Goal: Task Accomplishment & Management: Use online tool/utility

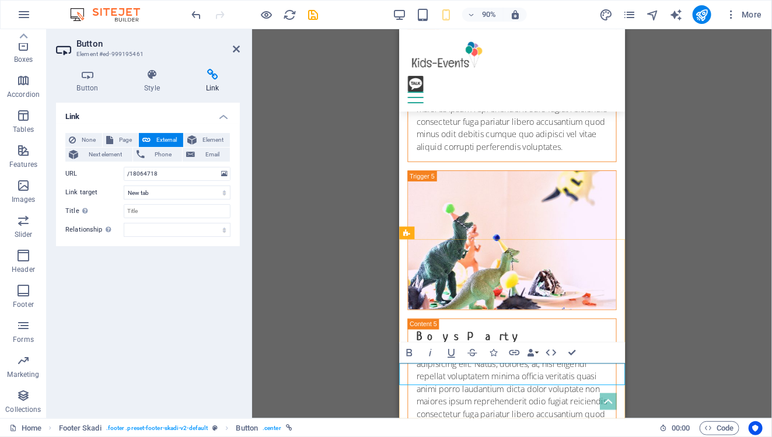
scroll to position [4198, 0]
click at [186, 173] on input "/18064718" at bounding box center [177, 174] width 107 height 14
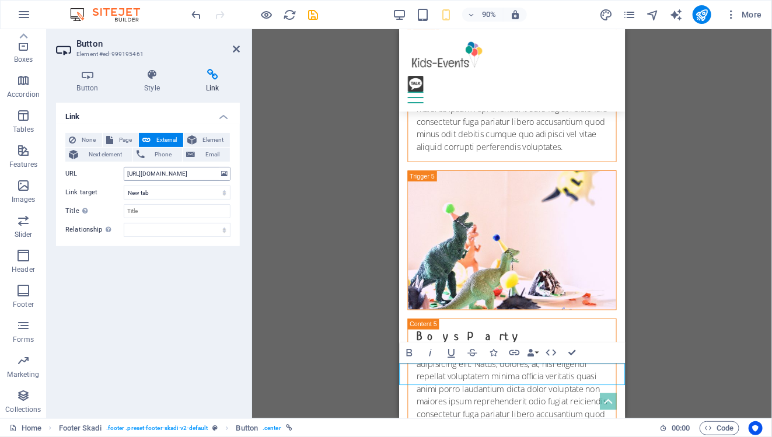
scroll to position [0, 46]
type input "[URL][DOMAIN_NAME]"
click at [234, 284] on div "Link None Page External Element Next element Phone Email Page Home Book now Leg…" at bounding box center [148, 256] width 184 height 307
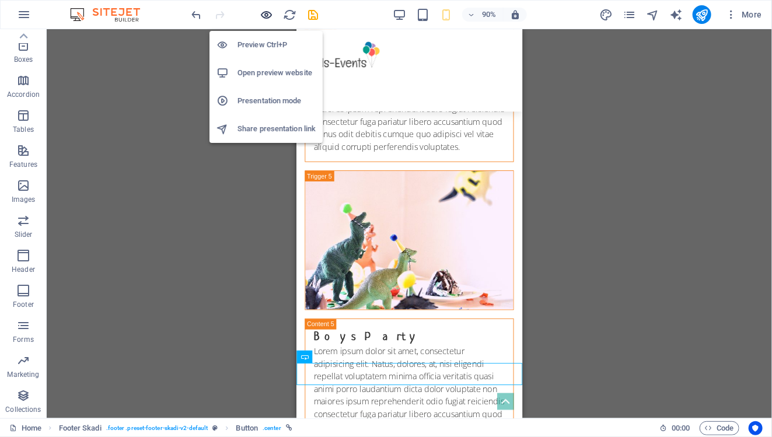
click at [270, 15] on icon "button" at bounding box center [266, 14] width 13 height 13
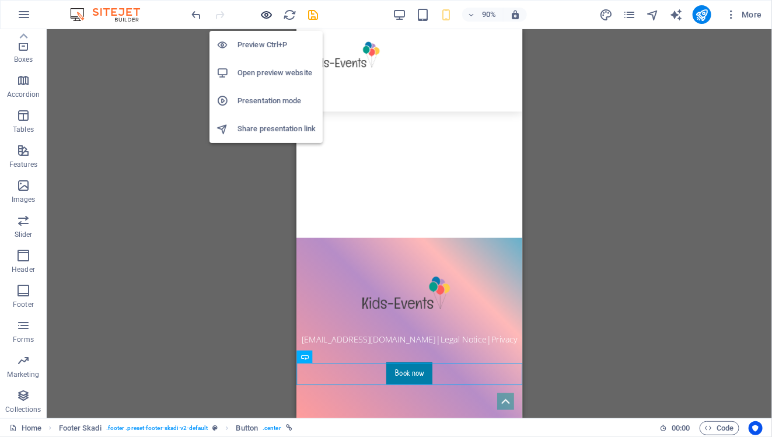
scroll to position [2584, 0]
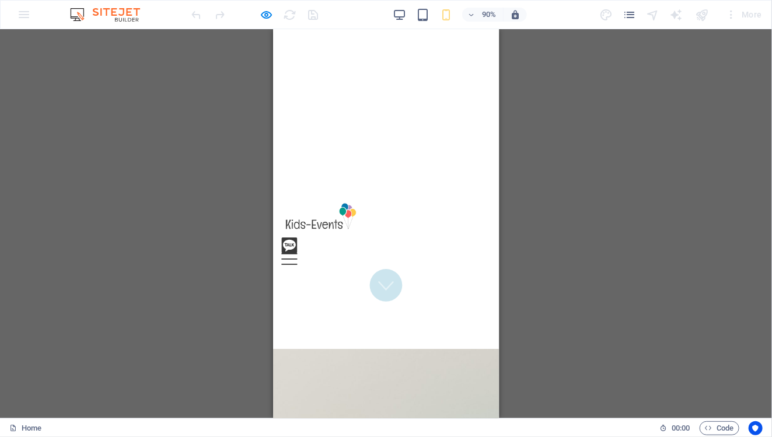
scroll to position [0, 0]
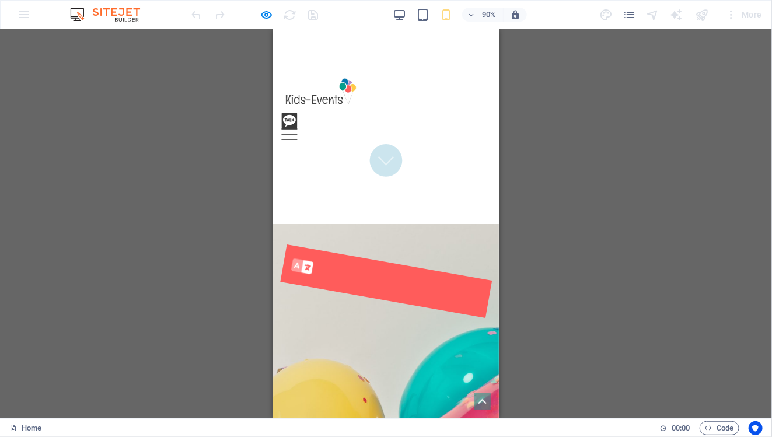
click at [318, 285] on icon at bounding box center [306, 294] width 23 height 18
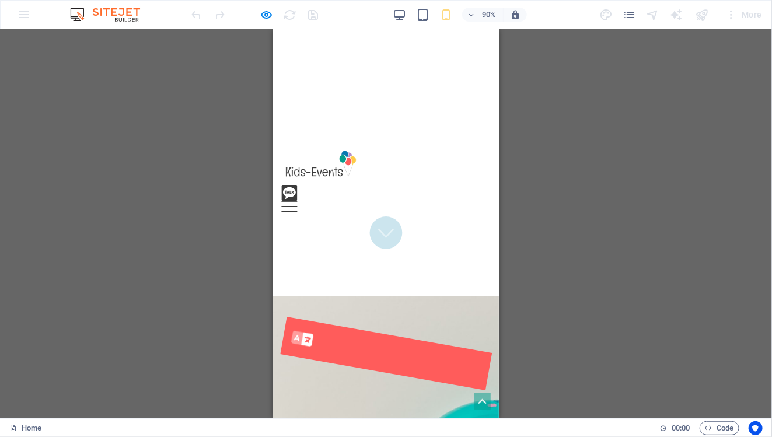
scroll to position [193, 0]
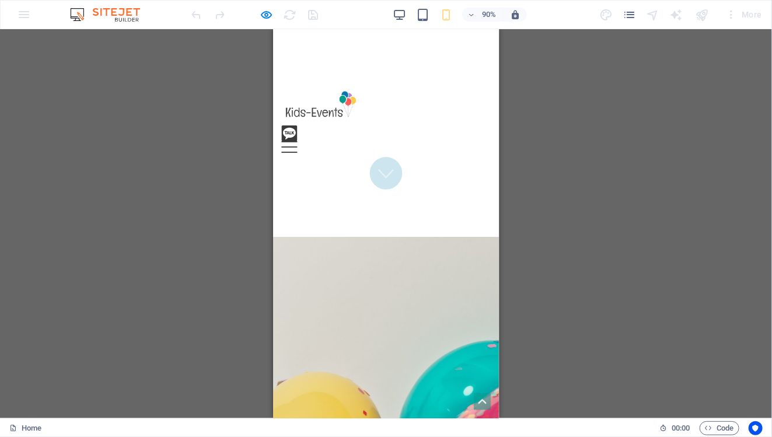
scroll to position [247, 0]
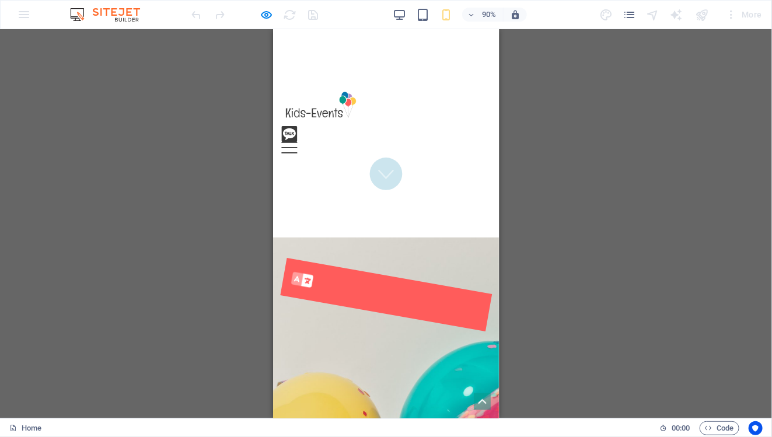
click at [399, 284] on figure ".fa-secondary{opacity:.4}" at bounding box center [398, 325] width 235 height 82
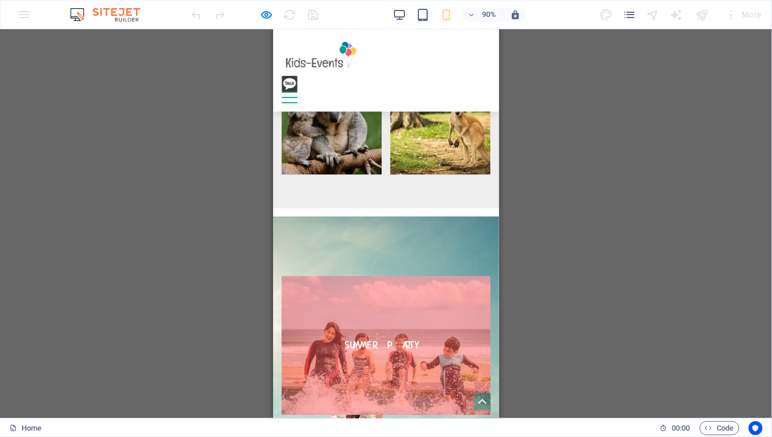
scroll to position [1649, 0]
